Goal: Task Accomplishment & Management: Manage account settings

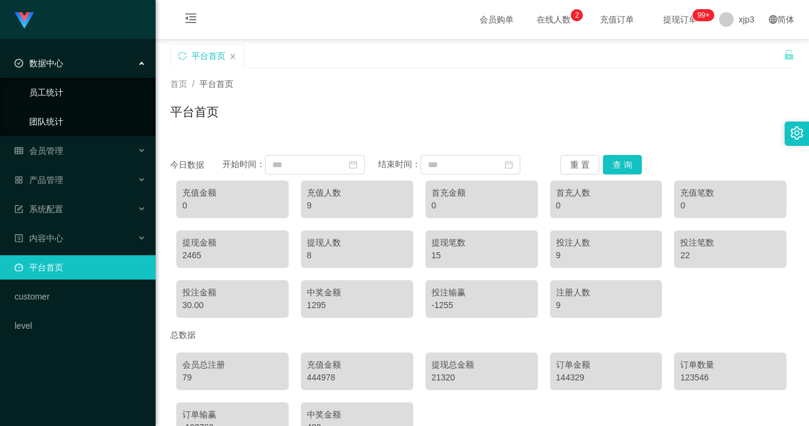
scroll to position [77, 0]
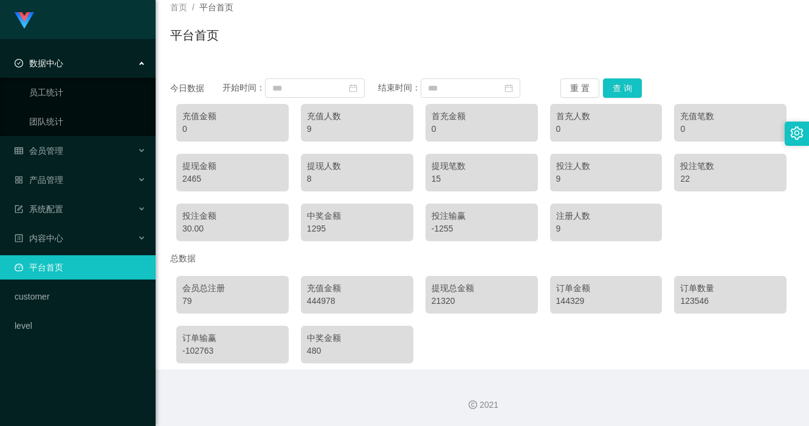
click at [60, 134] on ul "员工统计 团队统计" at bounding box center [78, 107] width 156 height 58
click at [59, 142] on div "会员管理" at bounding box center [78, 151] width 156 height 24
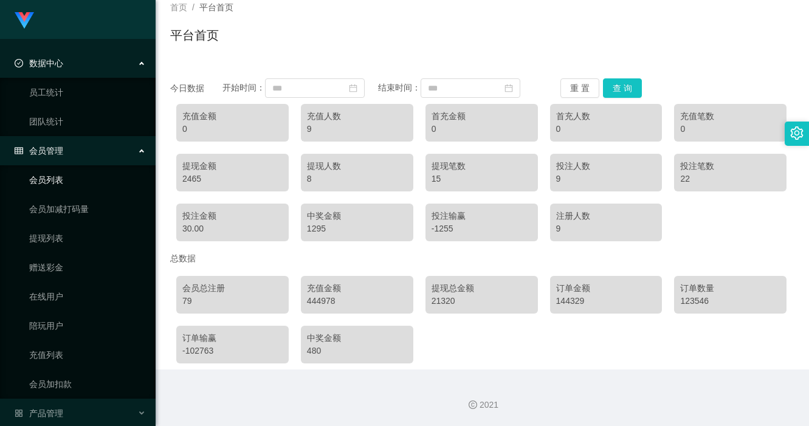
click at [61, 170] on link "会员列表" at bounding box center [87, 180] width 117 height 24
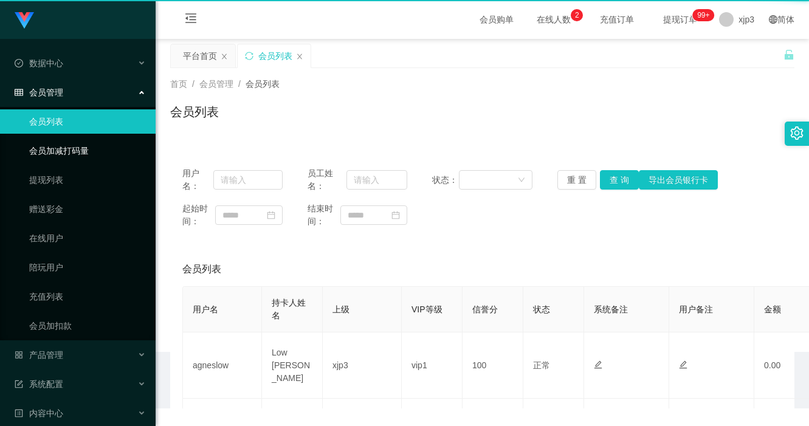
click at [64, 175] on ul "会员列表 会员加减打码量 提现列表 赠送彩金 在线用户 陪玩用户 充值列表 会员加扣款" at bounding box center [78, 223] width 156 height 233
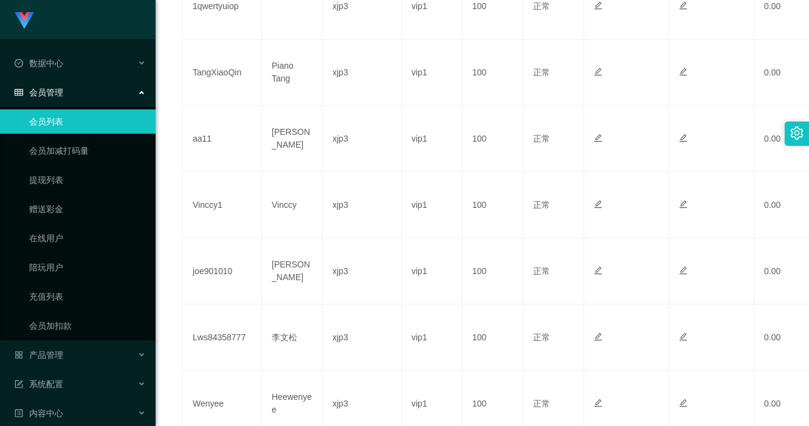
scroll to position [608, 0]
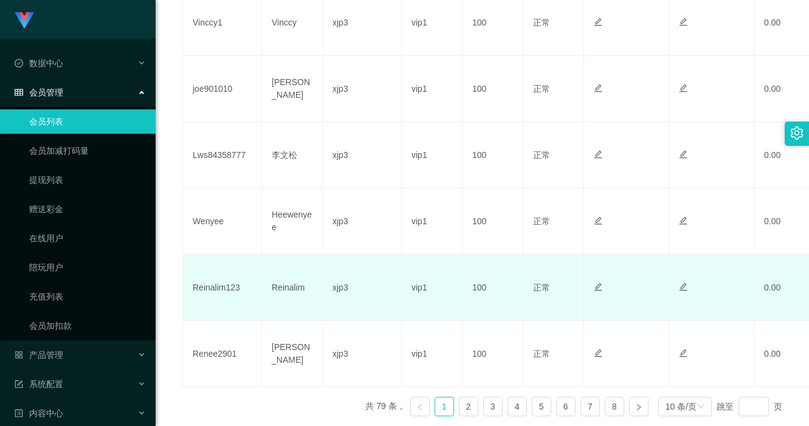
click at [220, 287] on td "Reinalim123" at bounding box center [222, 288] width 79 height 66
copy td "Reinalim123"
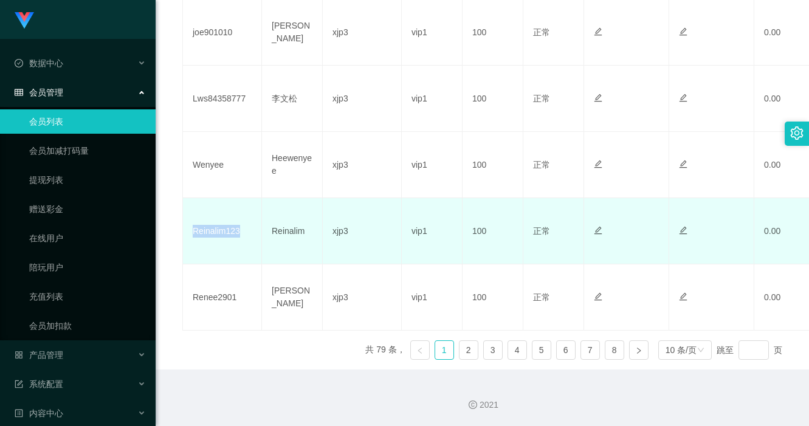
click at [229, 236] on td "Reinalim123" at bounding box center [222, 231] width 79 height 66
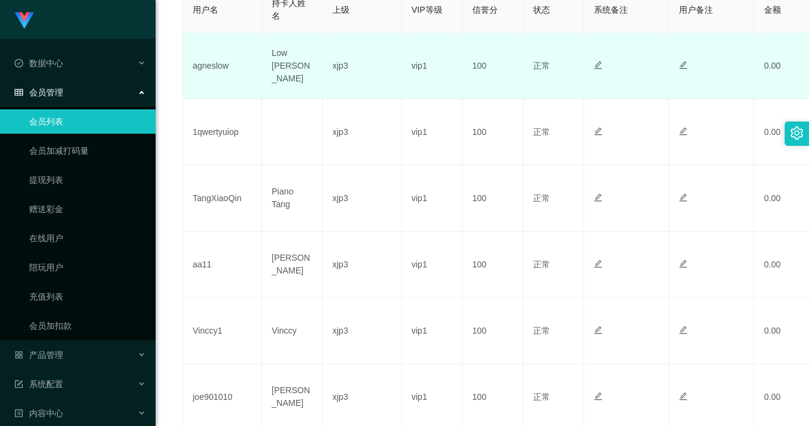
scroll to position [0, 0]
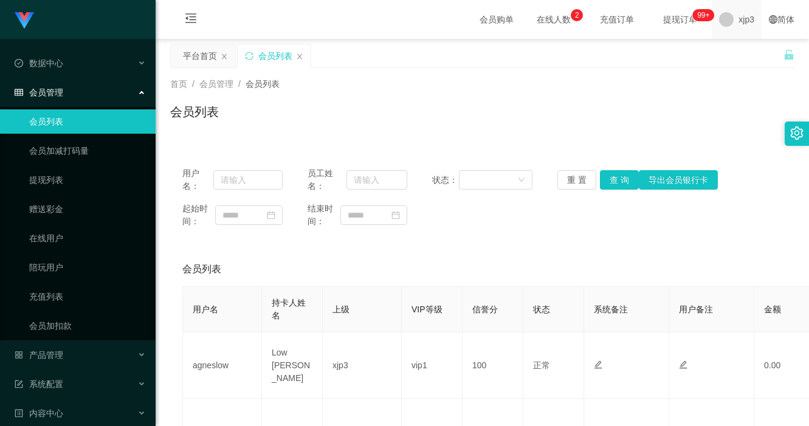
click at [738, 25] on span "xjp3" at bounding box center [746, 19] width 16 height 39
click at [741, 46] on li "退出登录" at bounding box center [748, 53] width 91 height 19
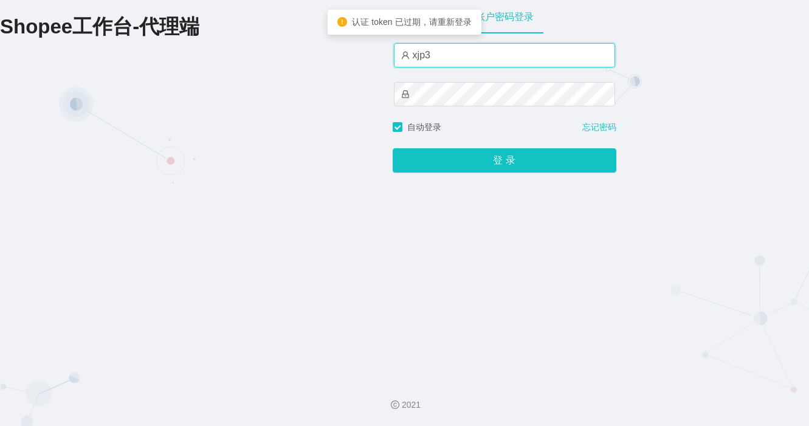
click at [455, 53] on input "xjp3" at bounding box center [504, 55] width 221 height 24
type input "xjp5"
click at [393, 148] on button "登 录" at bounding box center [505, 160] width 224 height 24
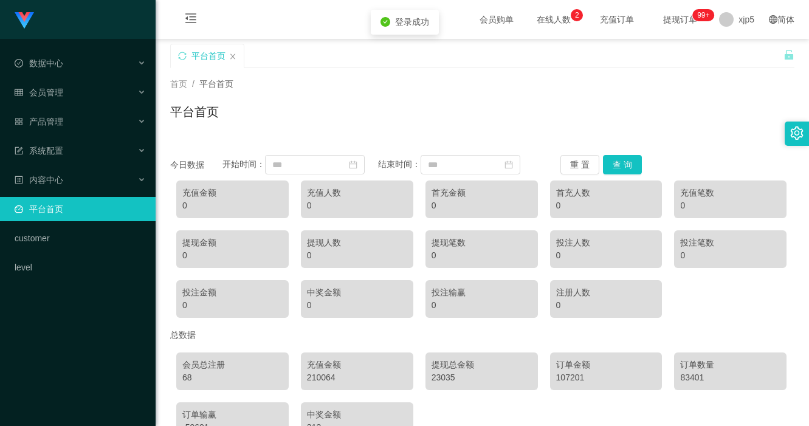
scroll to position [77, 0]
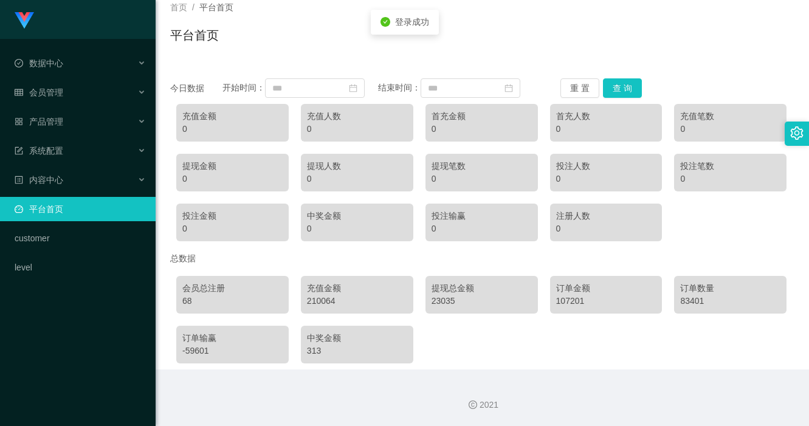
click at [701, 348] on div "会员总注册 68 充值金额 210064 提现总金额 23035 订单金额 107201 订单数量 83401 订单输赢 -59601 中奖金额 313" at bounding box center [482, 320] width 624 height 100
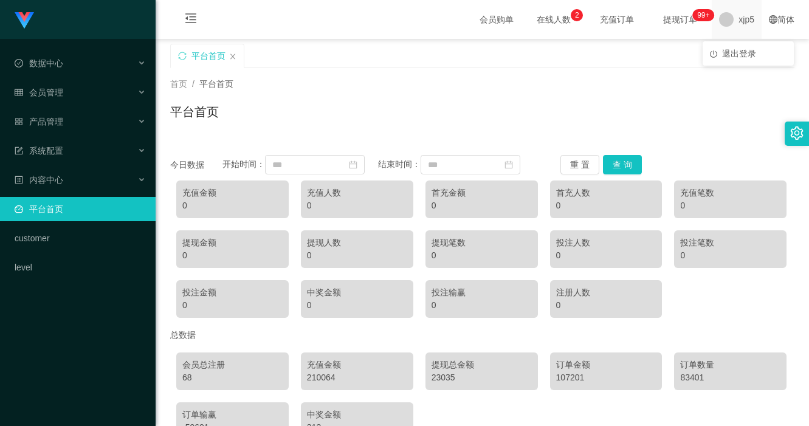
click at [743, 19] on span "xjp5" at bounding box center [746, 19] width 16 height 39
click at [736, 46] on li "退出登录" at bounding box center [748, 53] width 91 height 19
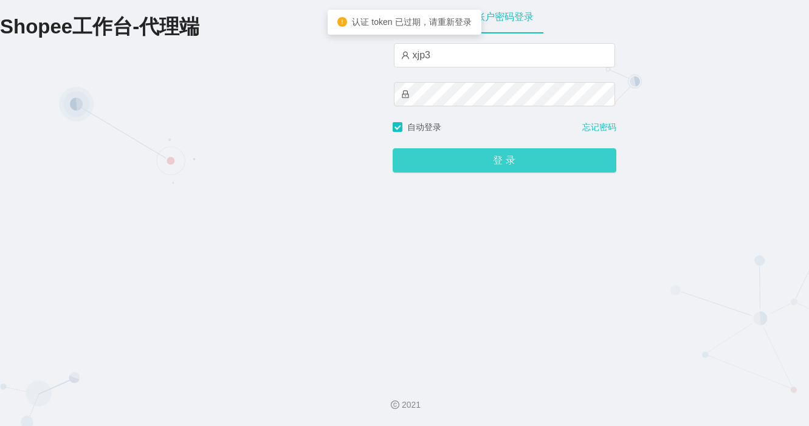
click at [458, 173] on button "登 录" at bounding box center [505, 160] width 224 height 24
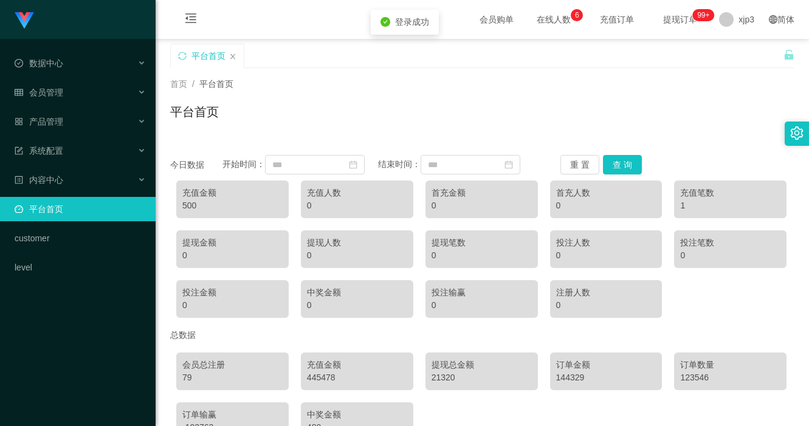
scroll to position [77, 0]
